Goal: Task Accomplishment & Management: Use online tool/utility

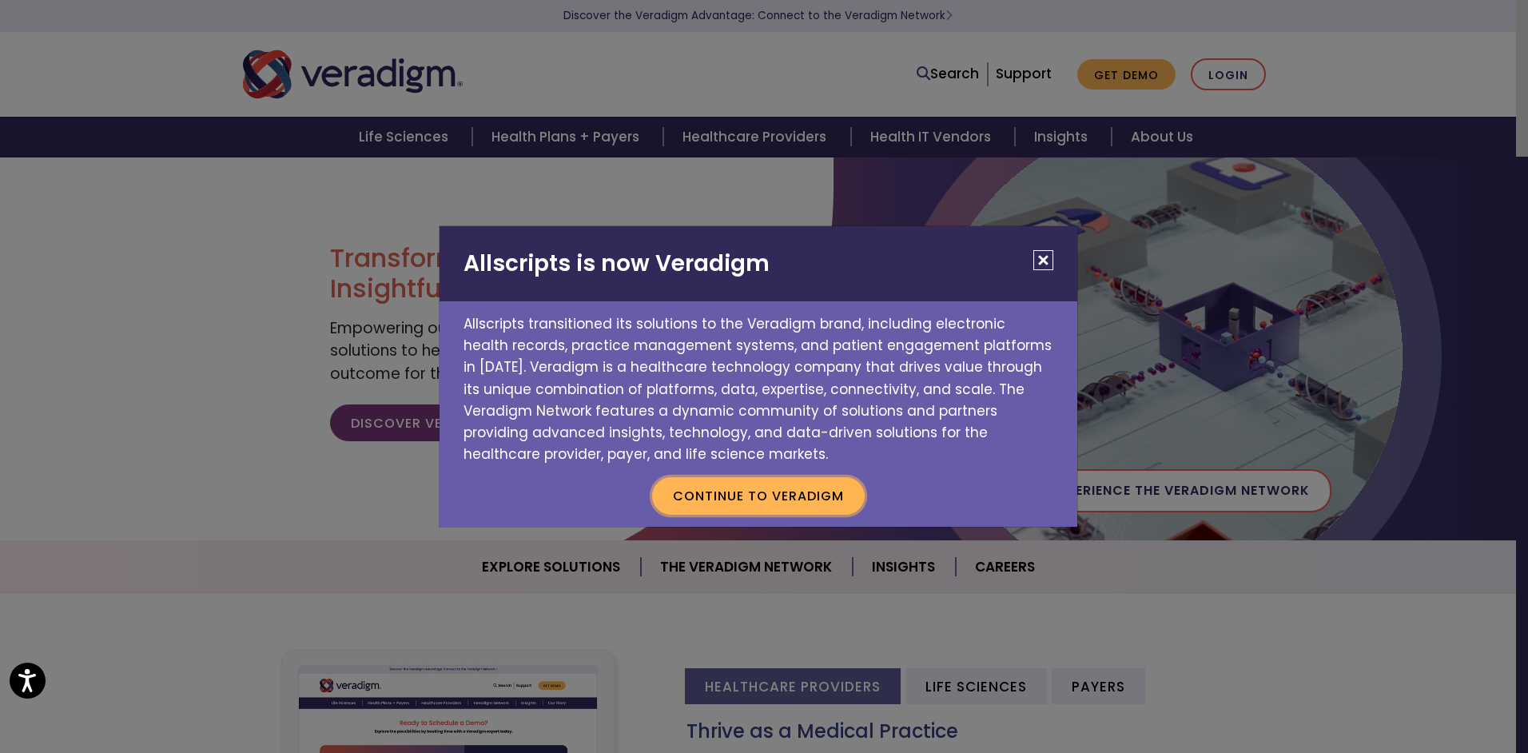
click at [787, 485] on button "Continue to Veradigm" at bounding box center [758, 495] width 213 height 37
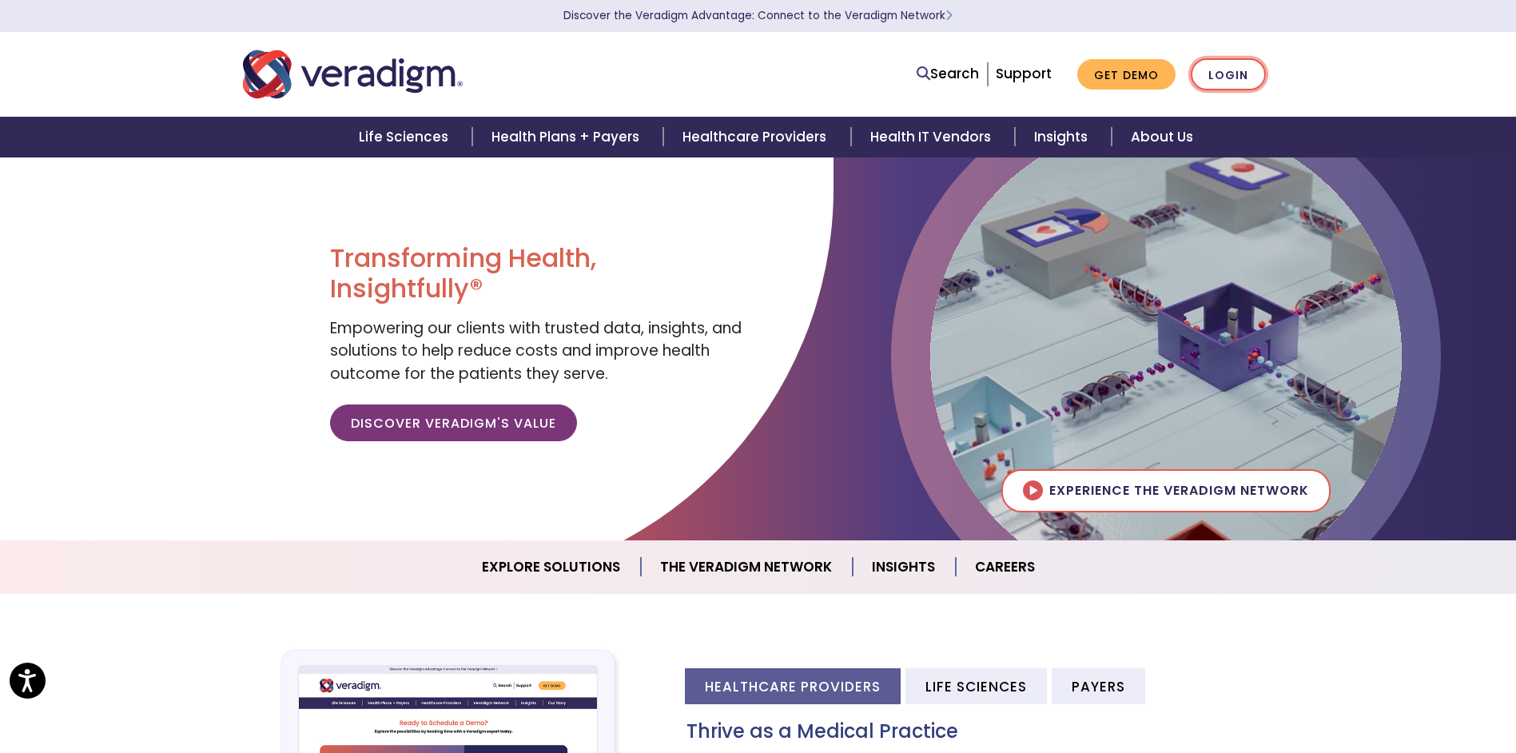
click at [1234, 74] on link "Login" at bounding box center [1228, 74] width 75 height 33
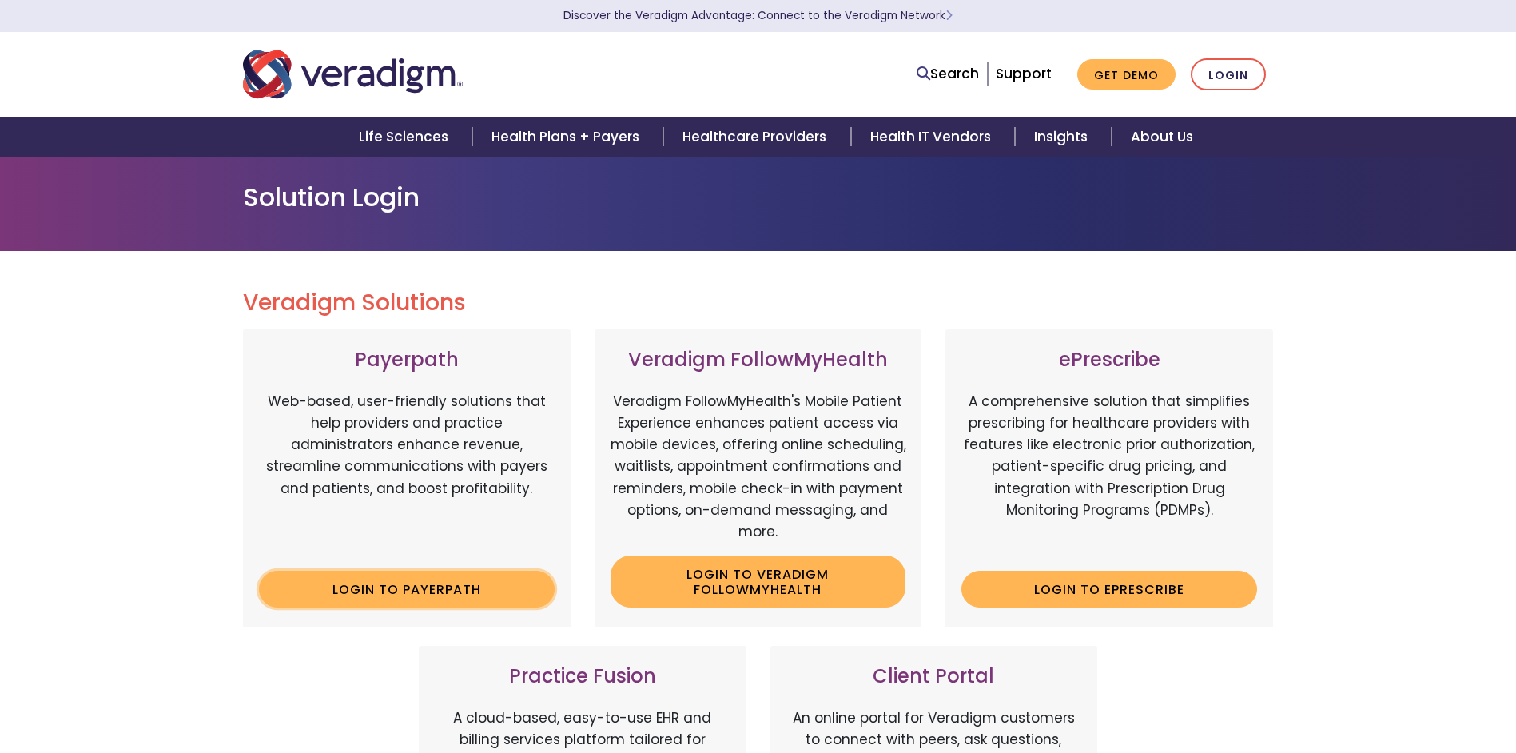
click at [434, 596] on link "Login to Payerpath" at bounding box center [407, 589] width 296 height 37
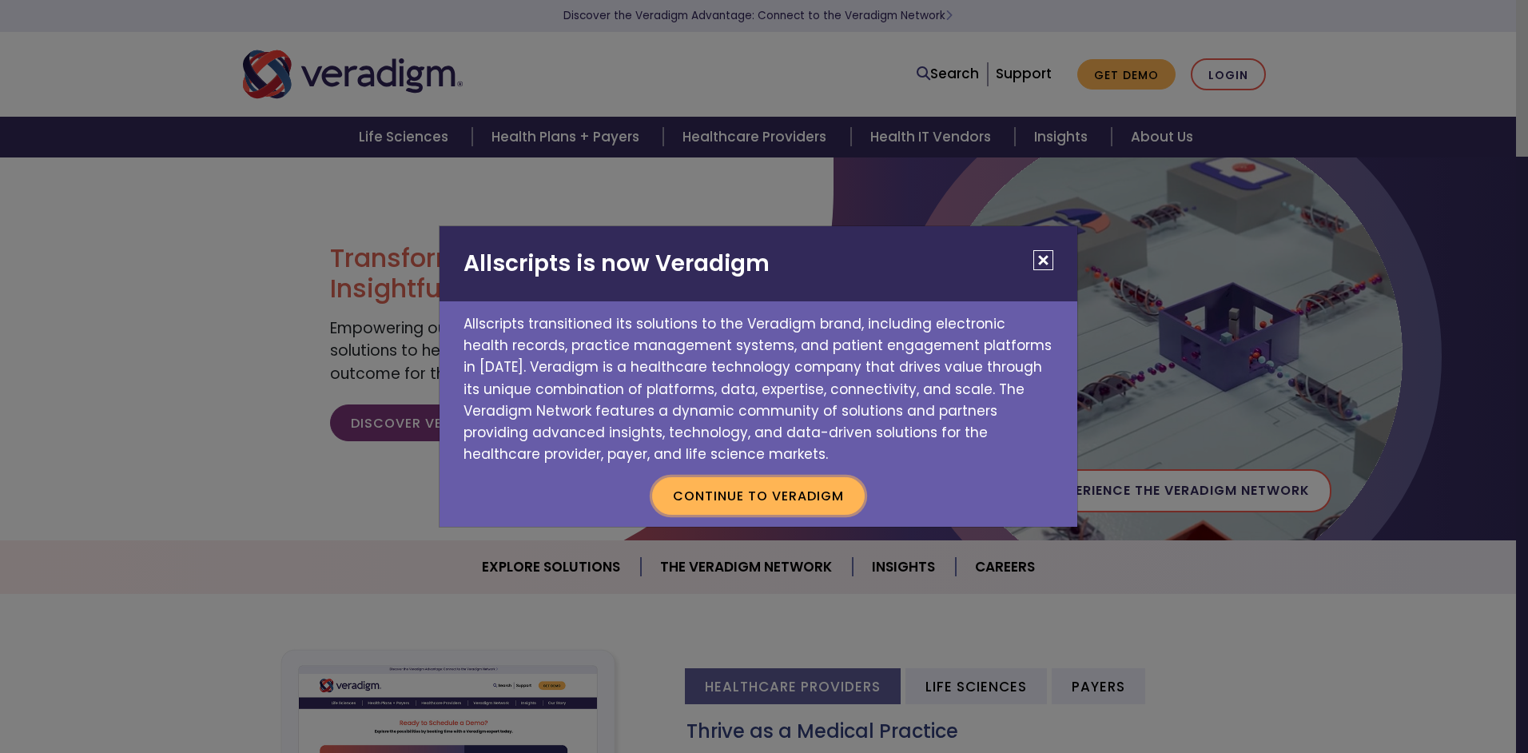
click at [787, 499] on button "Continue to Veradigm" at bounding box center [758, 495] width 213 height 37
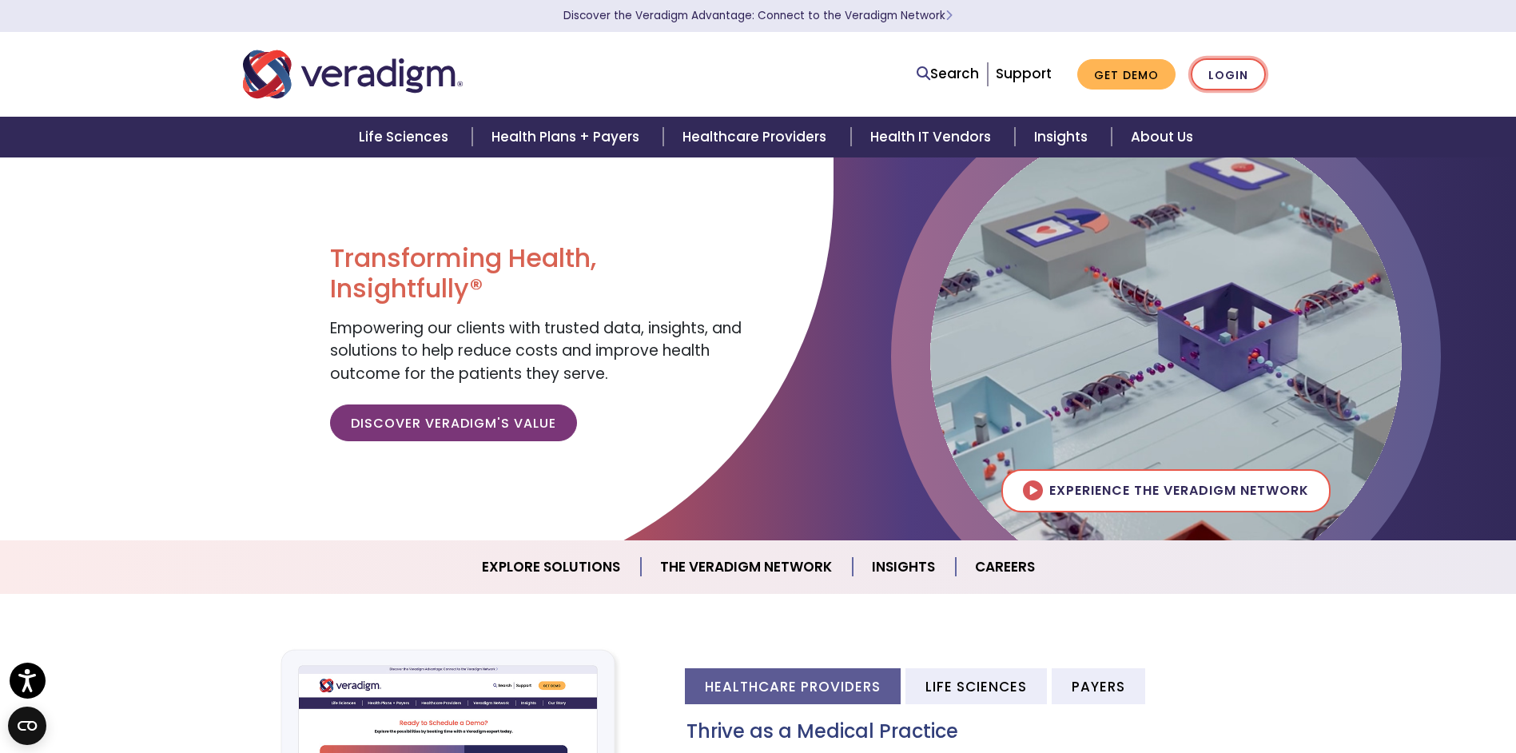
click at [1229, 70] on link "Login" at bounding box center [1228, 74] width 75 height 33
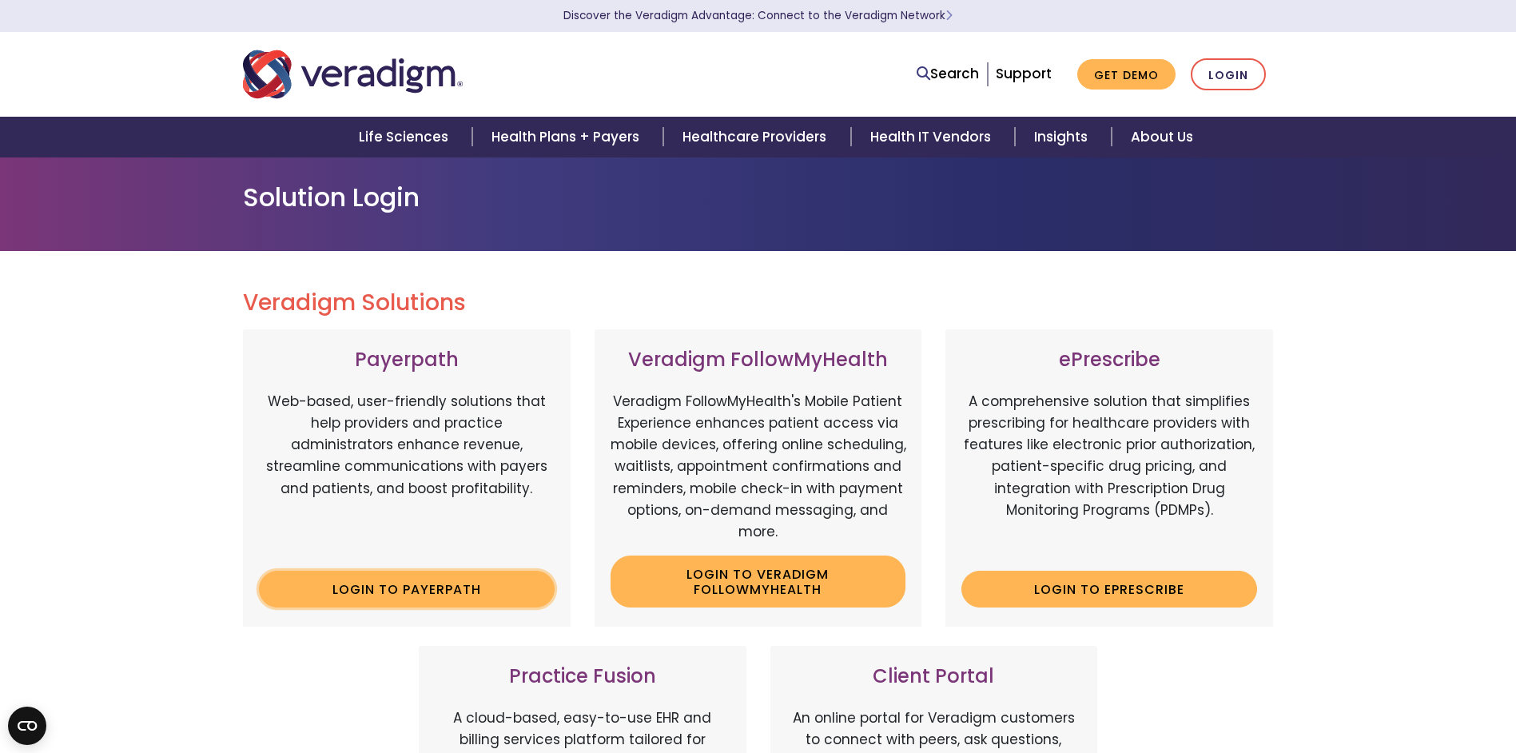
click at [448, 593] on link "Login to Payerpath" at bounding box center [407, 589] width 296 height 37
